Goal: Transaction & Acquisition: Purchase product/service

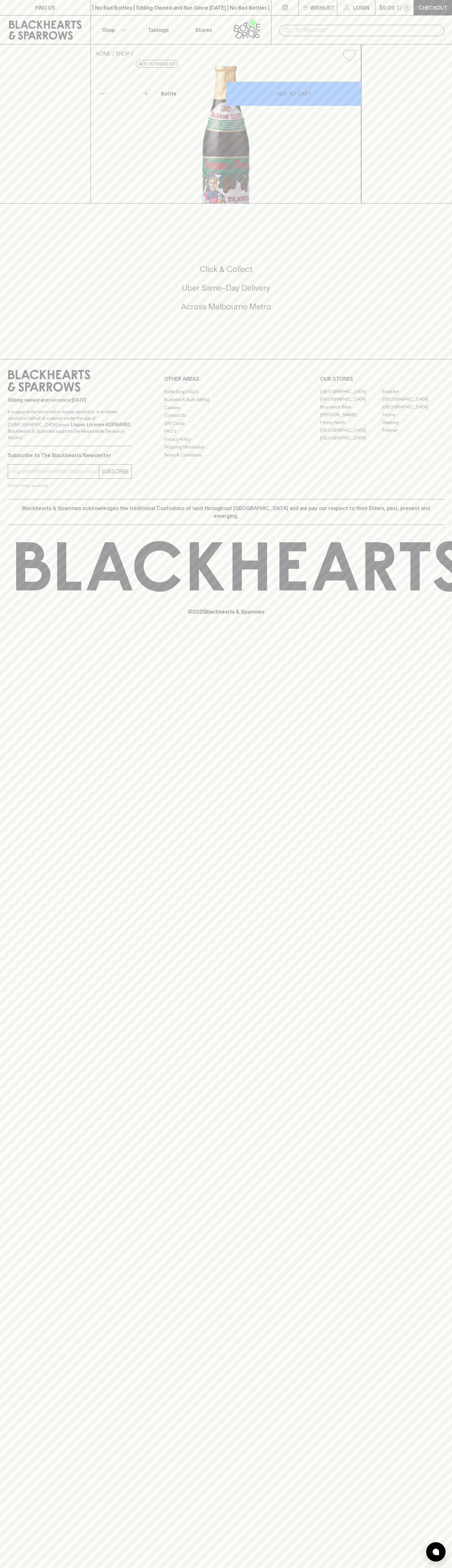
click at [280, 12] on link at bounding box center [284, 7] width 27 height 15
click at [449, 746] on div "FIND US | No Bad Bottles | Sibling Owned and Run Since 2006 | No Bad Bottles | …" at bounding box center [226, 784] width 452 height 1568
click at [87, 1567] on html "FIND US | No Bad Bottles | Sibling Owned and Run Since 2006 | No Bad Bottles | …" at bounding box center [226, 784] width 452 height 1568
click at [29, 1411] on div "FIND US | No Bad Bottles | Sibling Owned and Run Since 2006 | No Bad Bottles | …" at bounding box center [226, 784] width 452 height 1568
